Goal: Find specific page/section: Find specific page/section

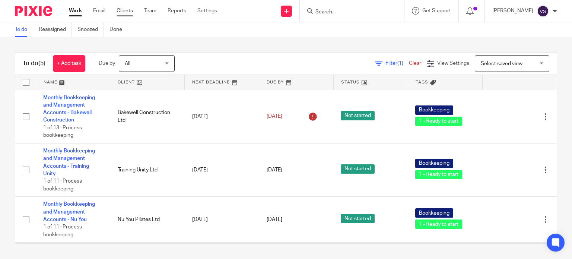
click at [124, 10] on link "Clients" at bounding box center [125, 10] width 16 height 7
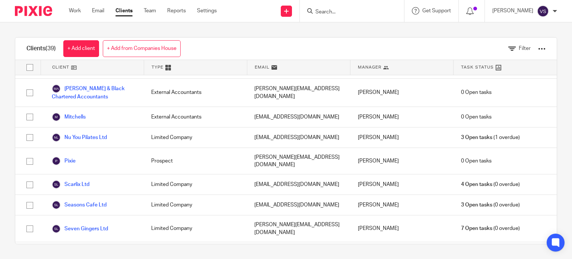
scroll to position [521, 0]
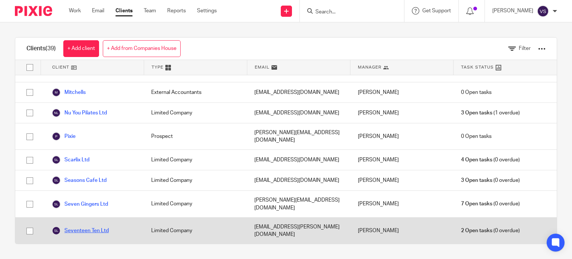
click at [87, 226] on link "Seventeen Ten Ltd" at bounding box center [80, 230] width 57 height 9
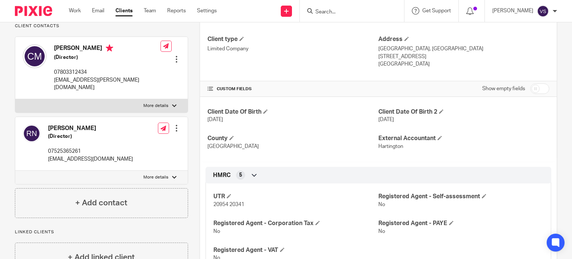
scroll to position [74, 0]
